Goal: Information Seeking & Learning: Check status

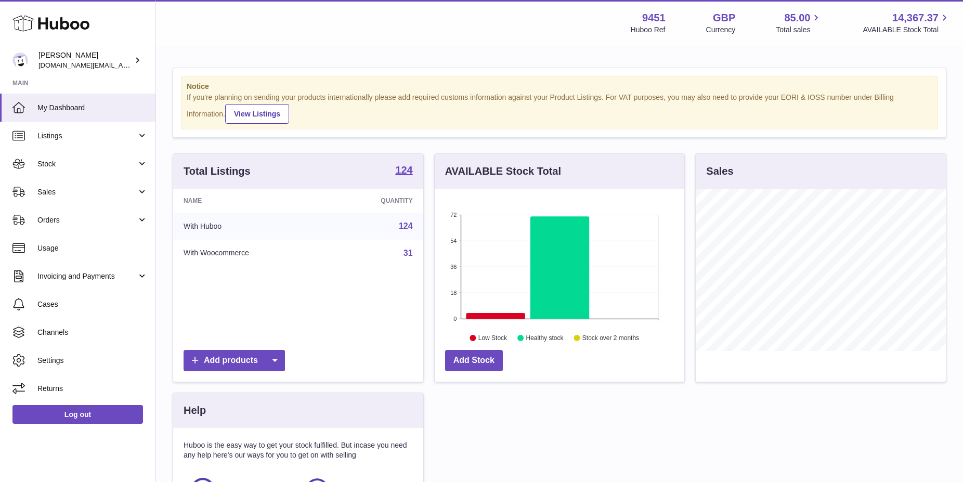
scroll to position [162, 250]
click at [105, 177] on link "Stock" at bounding box center [77, 164] width 155 height 28
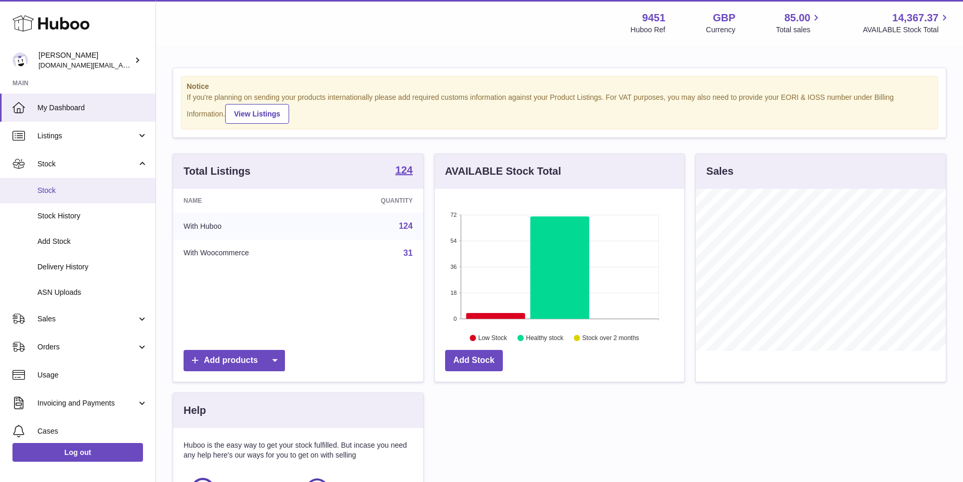
click at [65, 193] on span "Stock" at bounding box center [92, 191] width 110 height 10
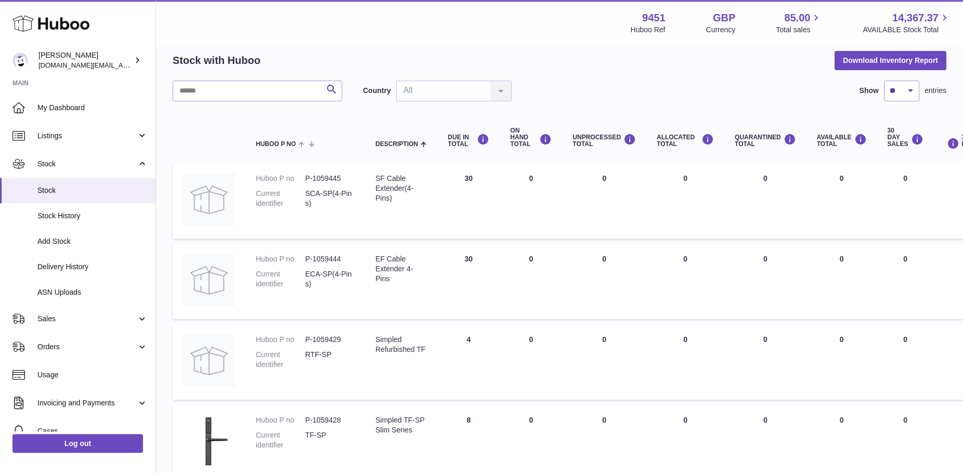
scroll to position [11, 0]
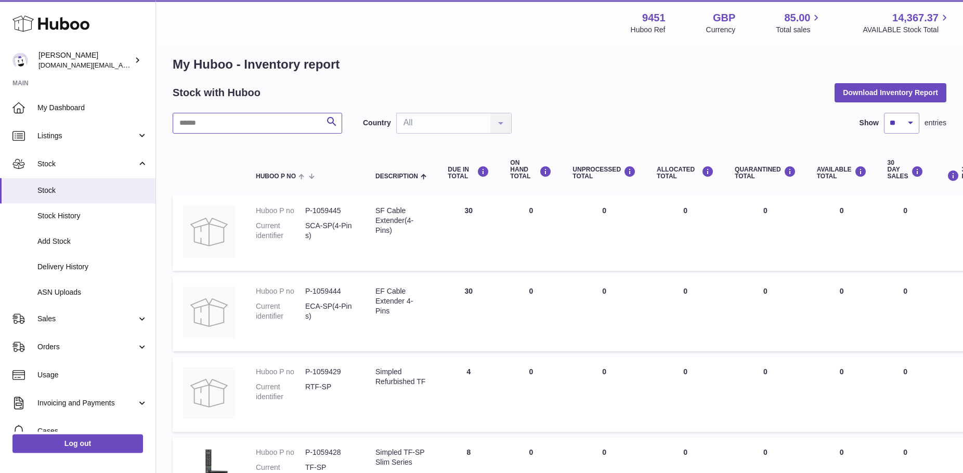
click at [246, 122] on input "text" at bounding box center [257, 123] width 169 height 21
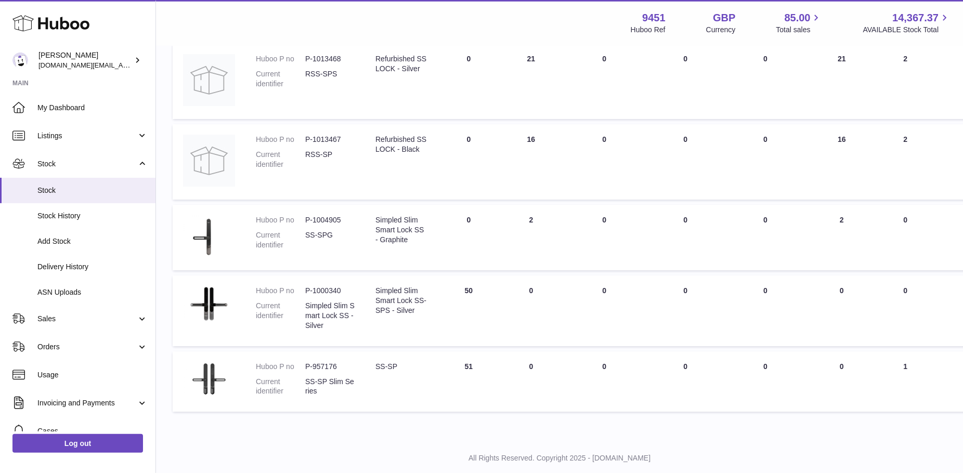
scroll to position [403, 0]
type input "*****"
